Goal: Find specific page/section: Find specific page/section

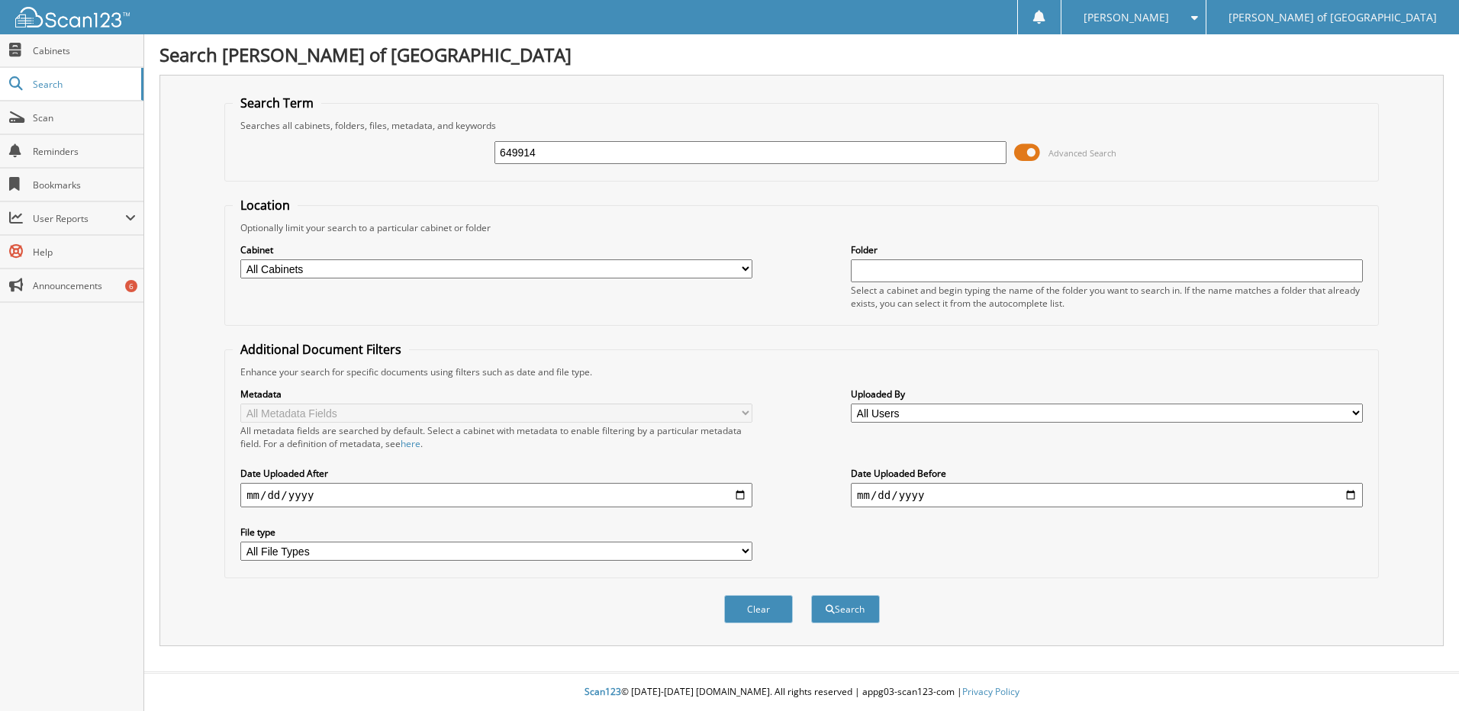
type input "649914"
click at [811, 595] on button "Search" at bounding box center [845, 609] width 69 height 28
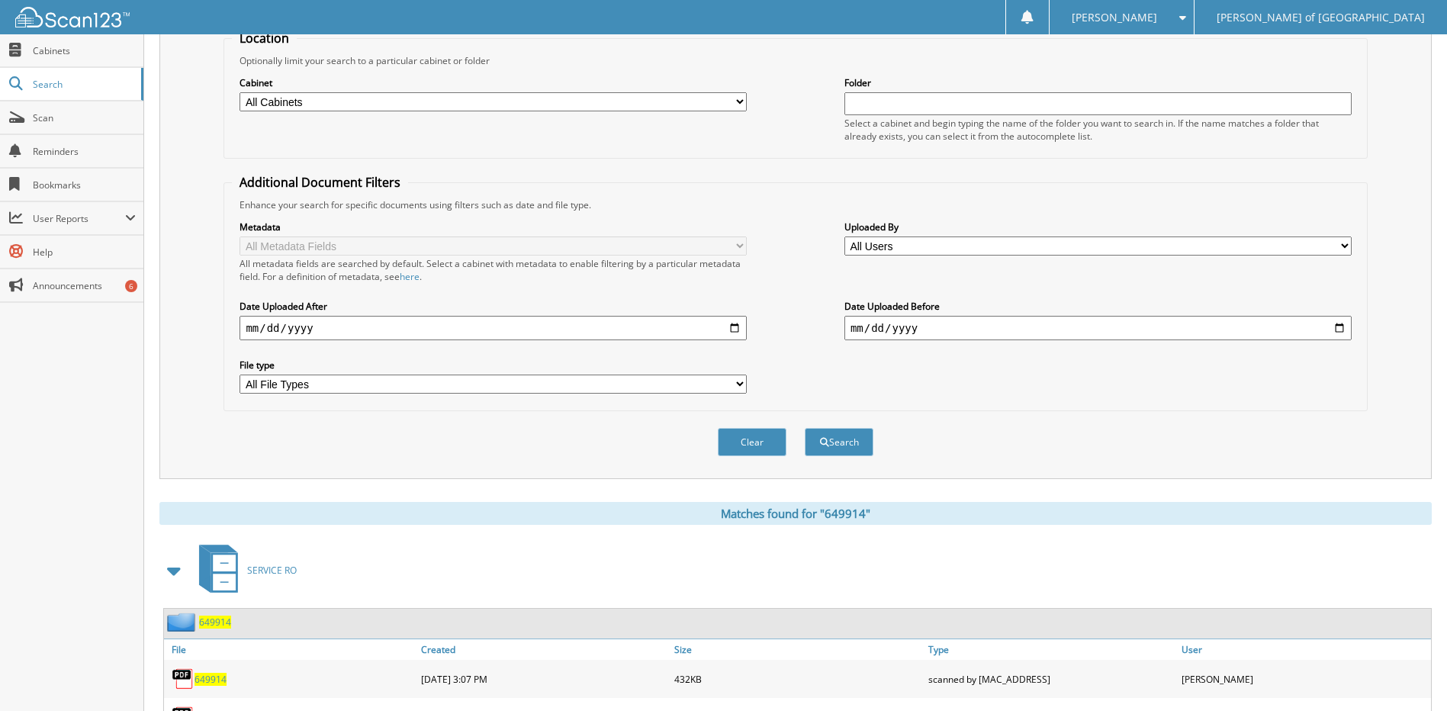
scroll to position [240, 0]
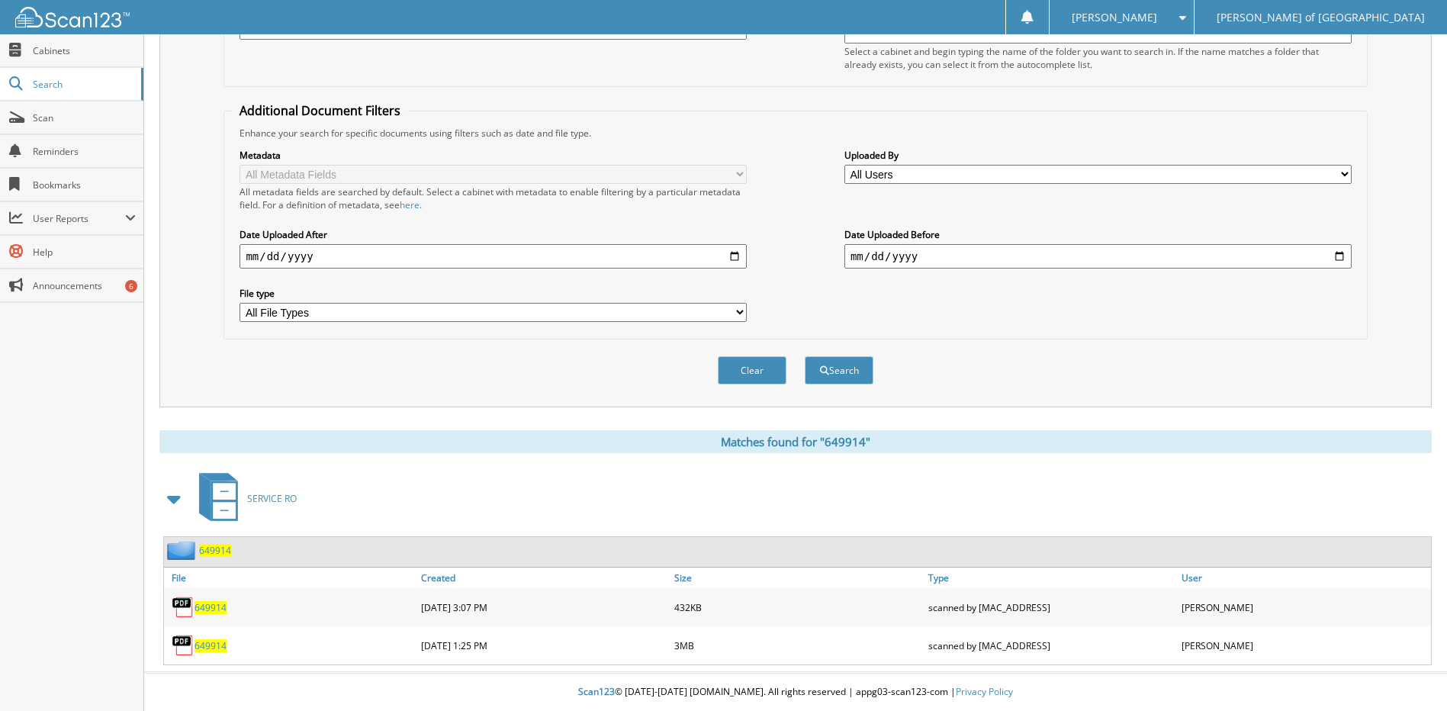
click at [202, 644] on span "649914" at bounding box center [211, 645] width 32 height 13
click at [213, 649] on span "649914" at bounding box center [211, 645] width 32 height 13
